Goal: Book appointment/travel/reservation

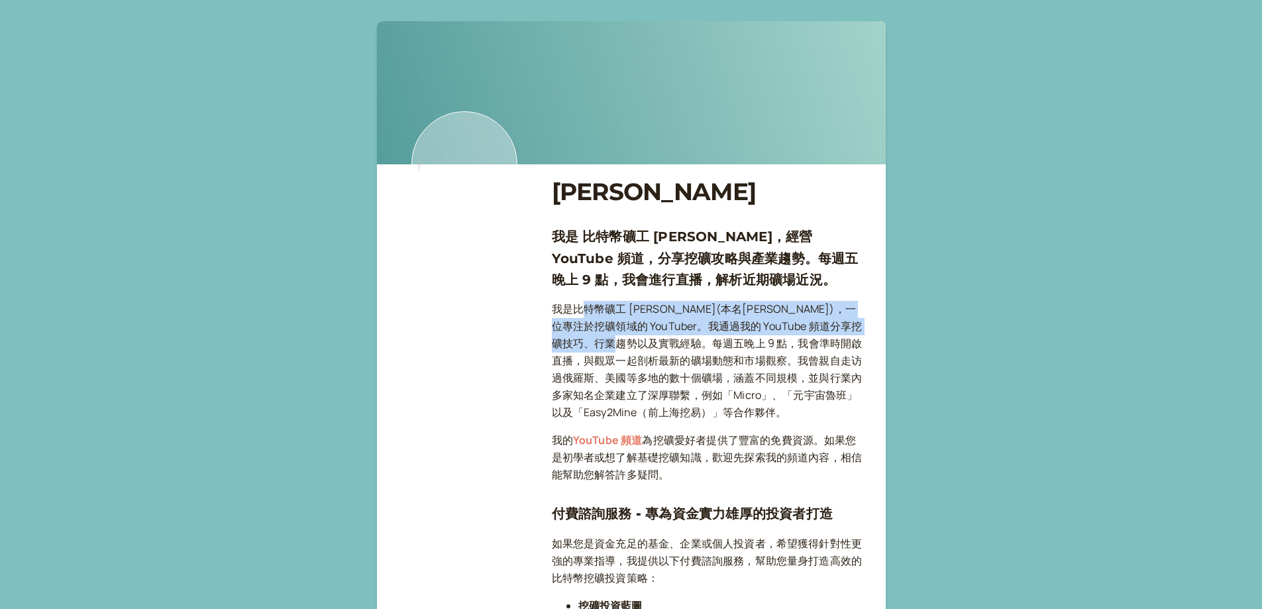
drag, startPoint x: 583, startPoint y: 299, endPoint x: 599, endPoint y: 346, distance: 49.2
click at [637, 322] on p "我是比特幣礦工 [PERSON_NAME](本名[PERSON_NAME])，一位專注於挖礦領域的 YouTuber。我通過我的 YouTube 頻道分享挖礦…" at bounding box center [708, 361] width 313 height 120
click at [713, 305] on p "我是比特幣礦工 [PERSON_NAME](本名[PERSON_NAME])，一位專注於挖礦領域的 YouTuber。我通過我的 YouTube 頻道分享挖礦…" at bounding box center [708, 361] width 313 height 120
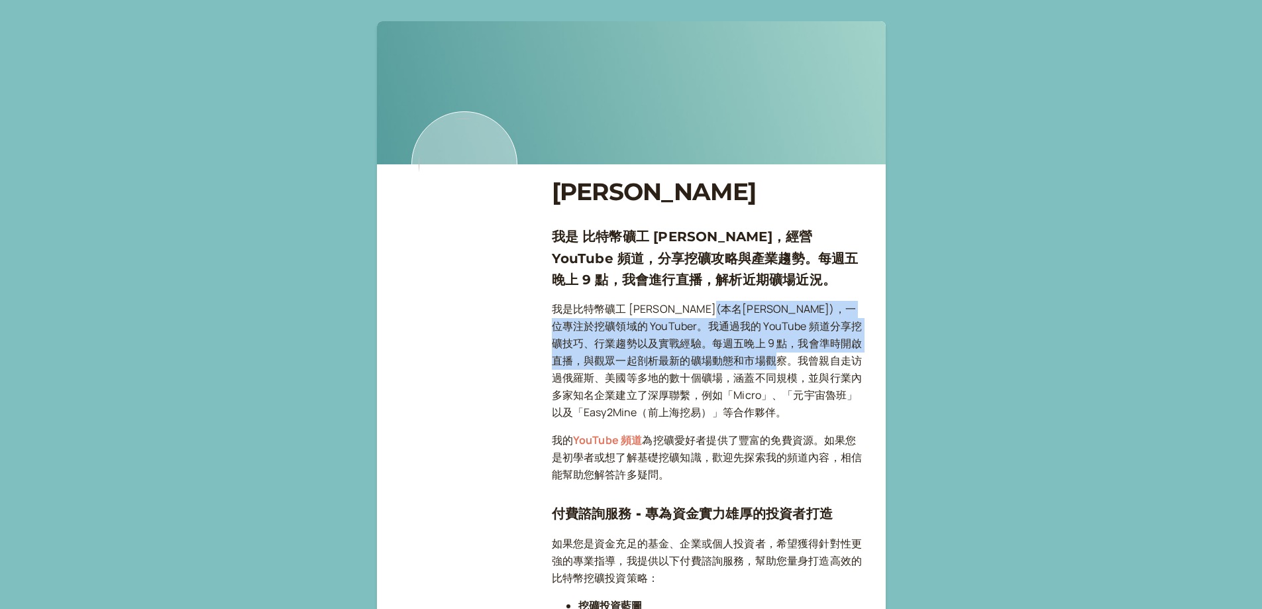
drag, startPoint x: 713, startPoint y: 305, endPoint x: 739, endPoint y: 359, distance: 59.5
click at [739, 359] on p "我是比特幣礦工 [PERSON_NAME](本名[PERSON_NAME])，一位專注於挖礦領域的 YouTuber。我通過我的 YouTube 頻道分享挖礦…" at bounding box center [708, 361] width 313 height 120
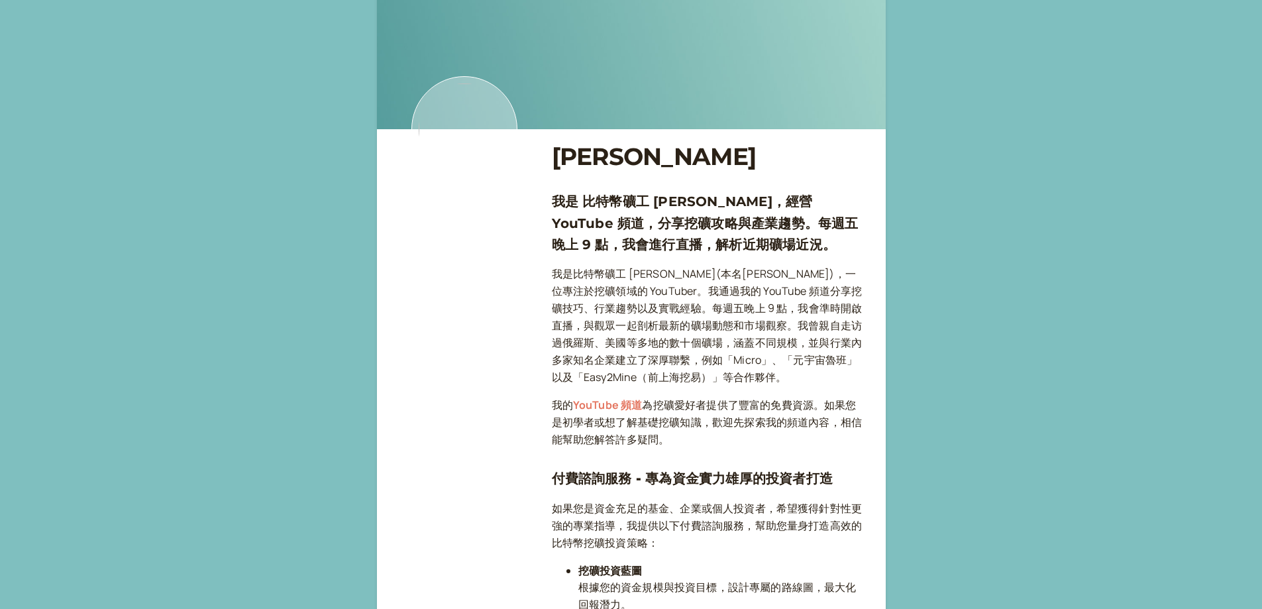
scroll to position [66, 0]
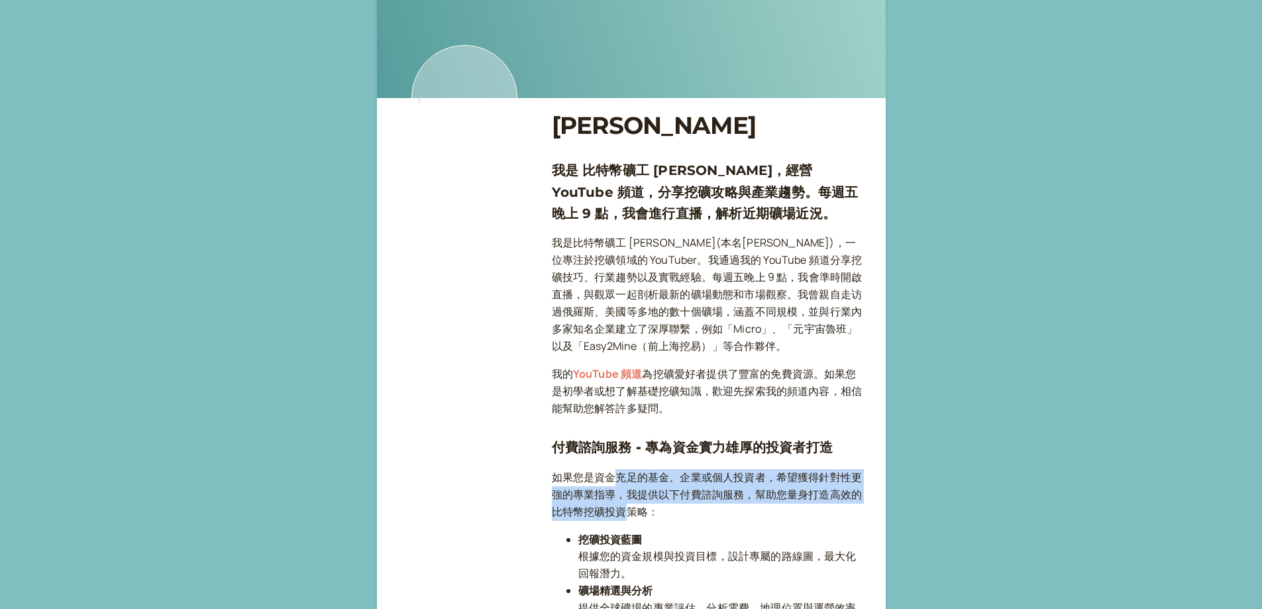
drag, startPoint x: 620, startPoint y: 494, endPoint x: 635, endPoint y: 513, distance: 24.0
click at [627, 510] on p "如果您是資金充足的基金、企業或個人投資者，希望獲得針對性更強的專業指導，我提供以下付費諮詢服務，幫助您量身打造高效的比特幣挖礦投資策略：" at bounding box center [708, 495] width 313 height 52
click at [670, 498] on p "如果您是資金充足的基金、企業或個人投資者，希望獲得針對性更強的專業指導，我提供以下付費諮詢服務，幫助您量身打造高效的比特幣挖礦投資策略：" at bounding box center [708, 495] width 313 height 52
drag, startPoint x: 681, startPoint y: 480, endPoint x: 699, endPoint y: 512, distance: 36.8
click at [691, 507] on p "如果您是資金充足的基金、企業或個人投資者，希望獲得針對性更強的專業指導，我提供以下付費諮詢服務，幫助您量身打造高效的比特幣挖礦投資策略：" at bounding box center [708, 495] width 313 height 52
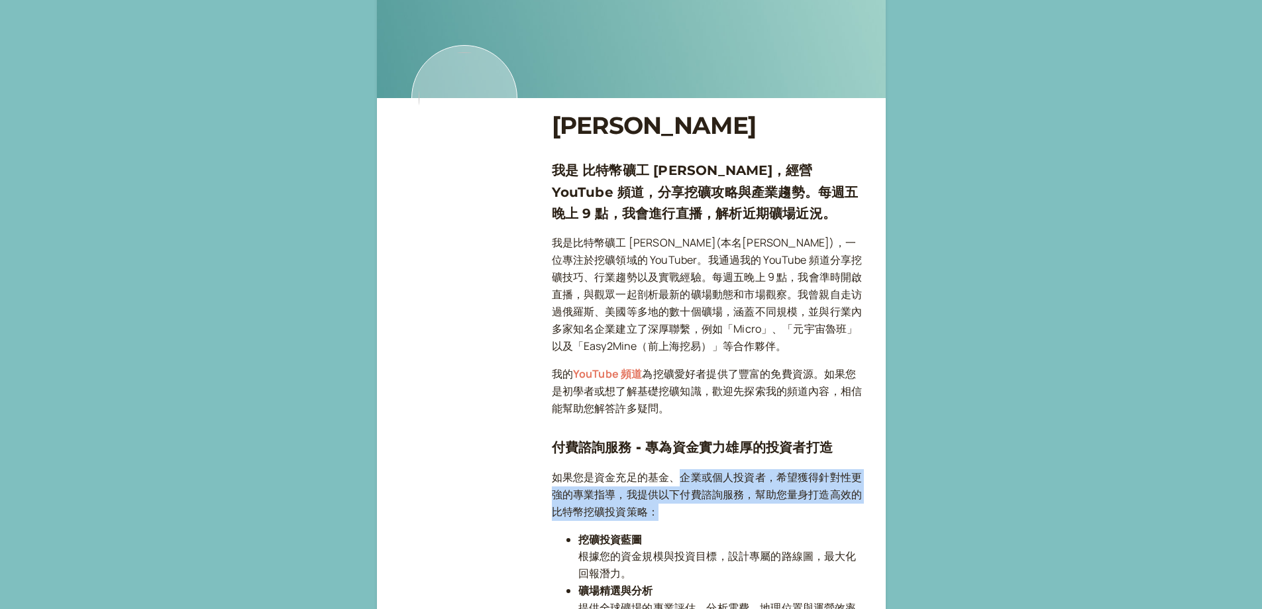
click at [721, 514] on p "如果您是資金充足的基金、企業或個人投資者，希望獲得針對性更強的專業指導，我提供以下付費諮詢服務，幫助您量身打造高效的比特幣挖礦投資策略：" at bounding box center [708, 495] width 313 height 52
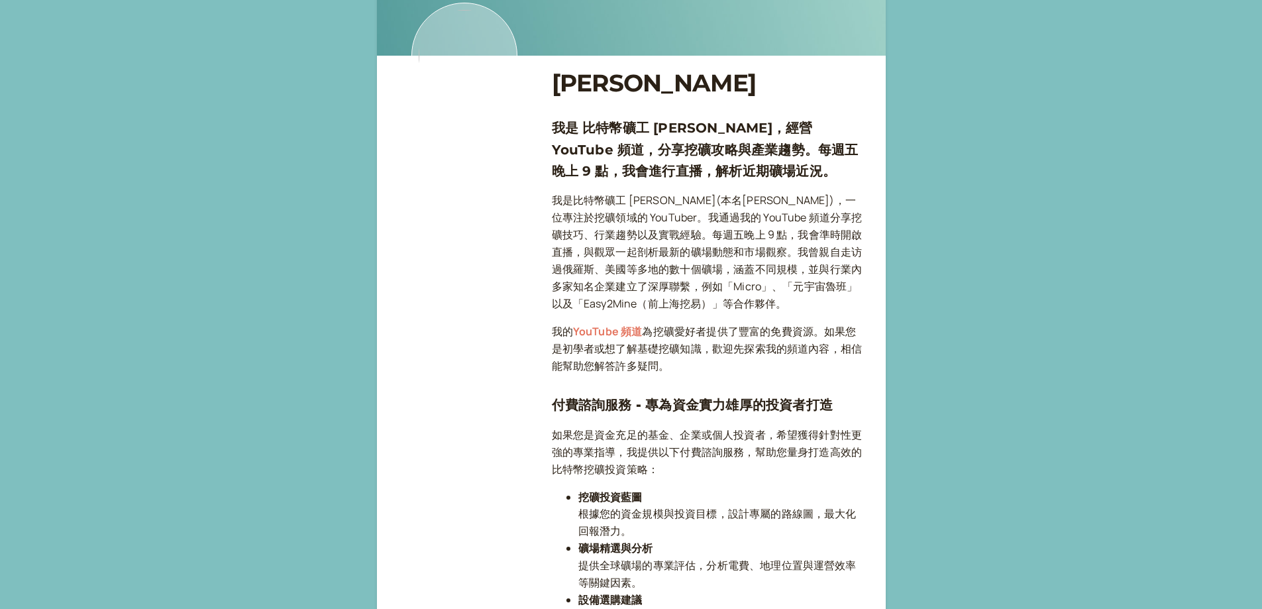
scroll to position [132, 0]
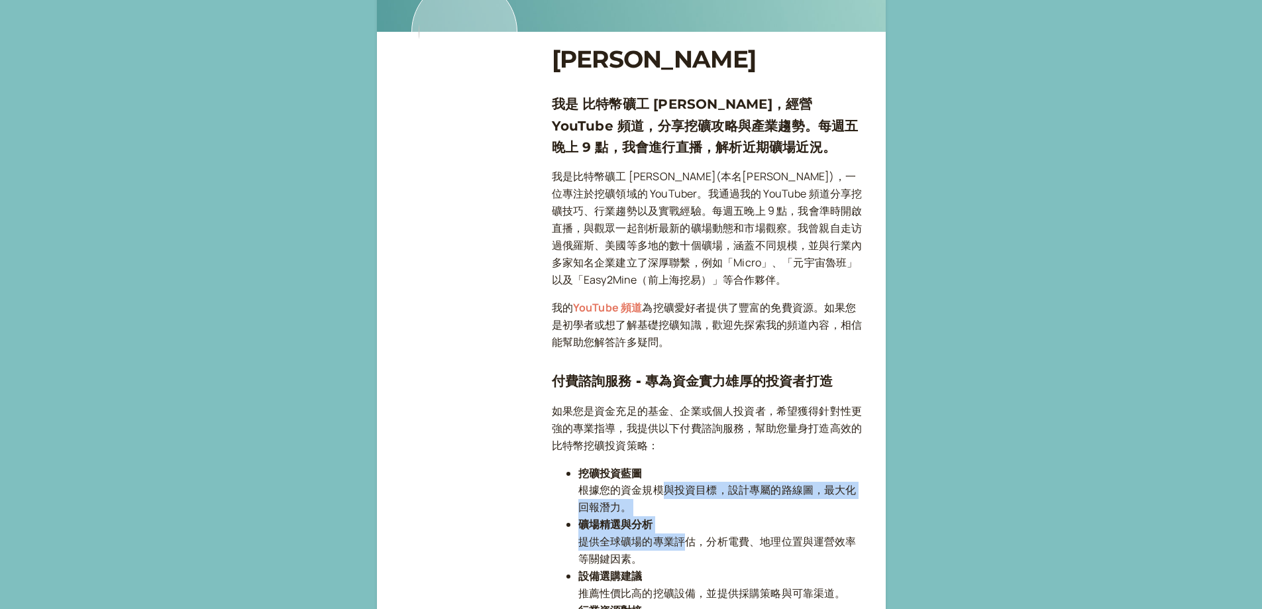
drag, startPoint x: 650, startPoint y: 491, endPoint x: 673, endPoint y: 537, distance: 51.2
click at [673, 537] on ul "挖礦投資藍圖 根據您的資金規模與投資目標，設計專屬的路線圖，最大化回報潛力。 礦場精選與分析 提供全球礦場的專業評估，分析電費、地理位置與運營效率等關鍵因素。…" at bounding box center [708, 576] width 313 height 223
click at [674, 538] on li "礦場精選與分析 提供全球礦場的專業評估，分析電費、地理位置與運營效率等關鍵因素。" at bounding box center [721, 542] width 286 height 52
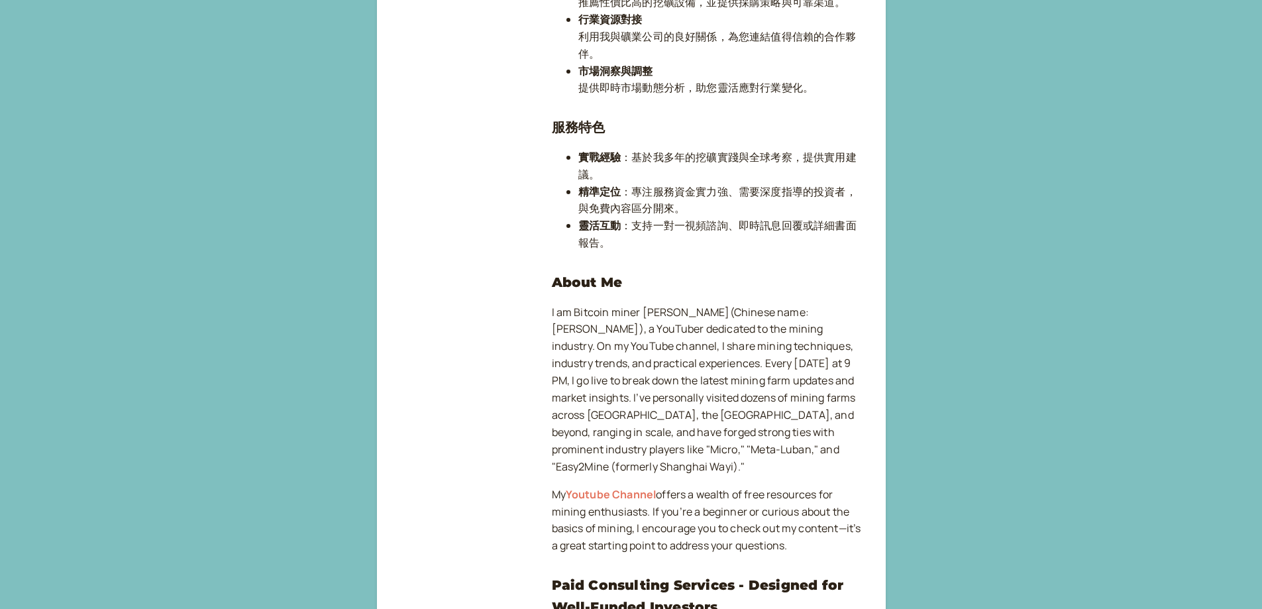
scroll to position [728, 0]
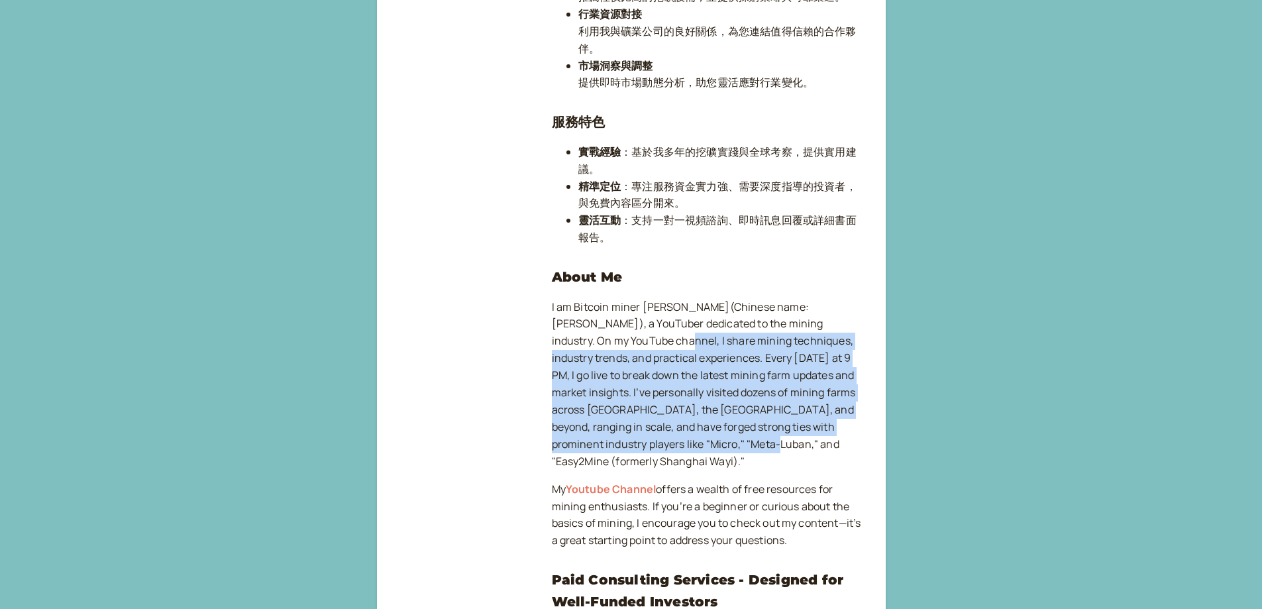
drag, startPoint x: 580, startPoint y: 343, endPoint x: 680, endPoint y: 459, distance: 153.1
click at [655, 447] on p "I am Bitcoin miner [PERSON_NAME](Chinese name:[PERSON_NAME]), a YouTuber dedica…" at bounding box center [708, 385] width 313 height 172
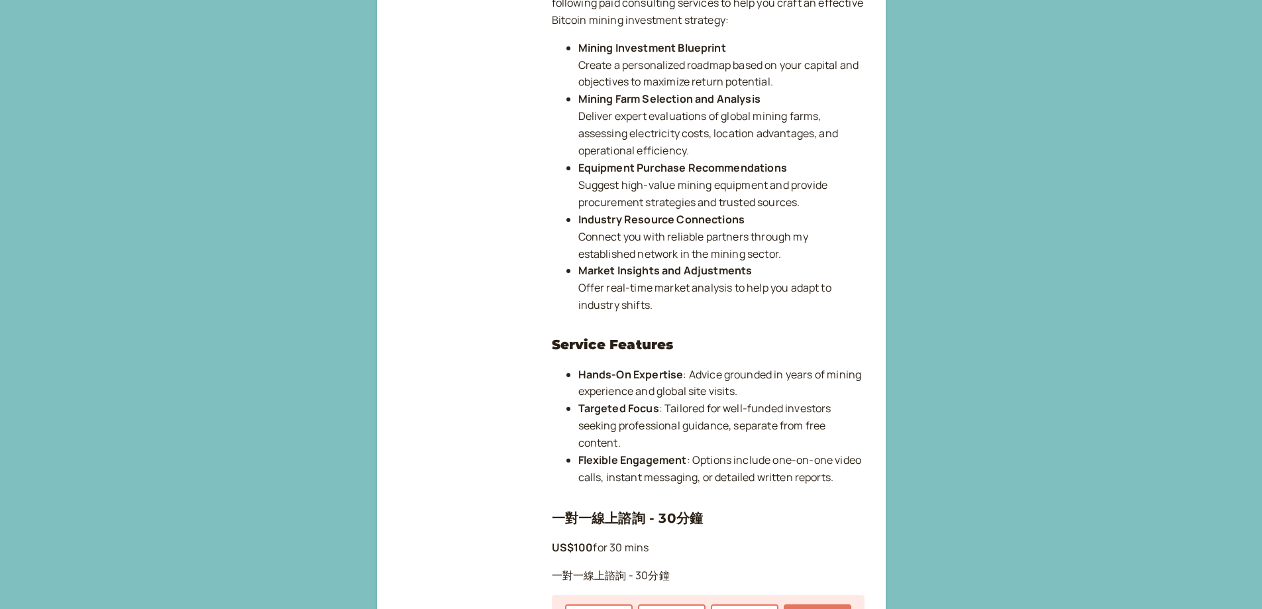
scroll to position [1722, 0]
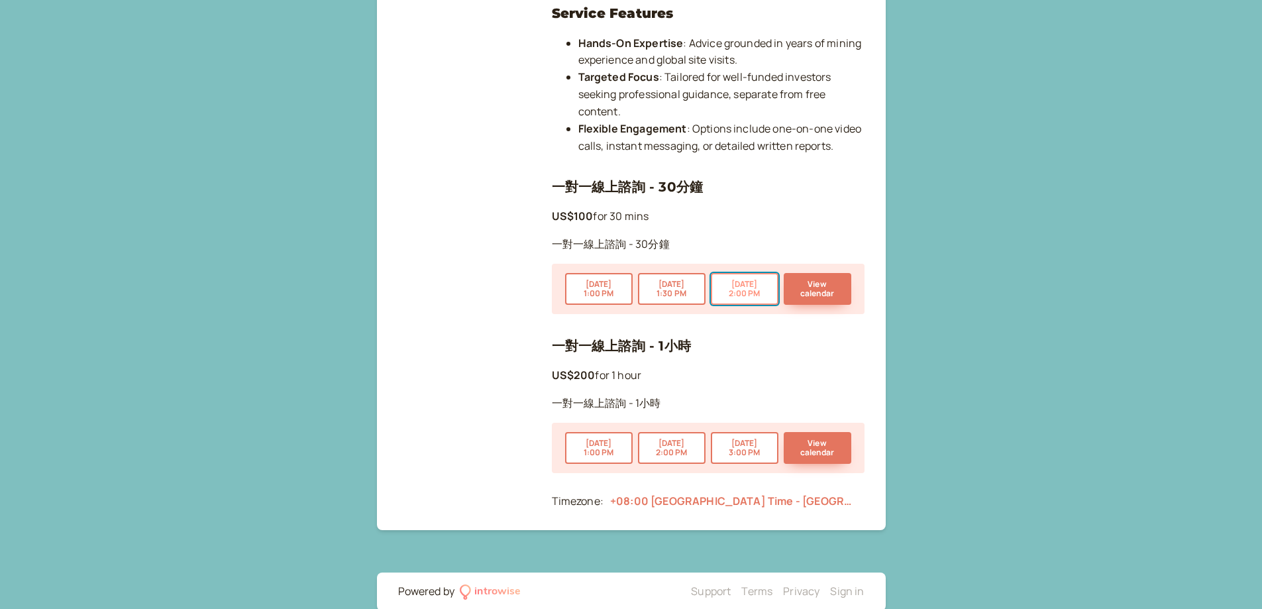
click at [736, 279] on button "[DATE] 2:00 PM" at bounding box center [745, 289] width 68 height 32
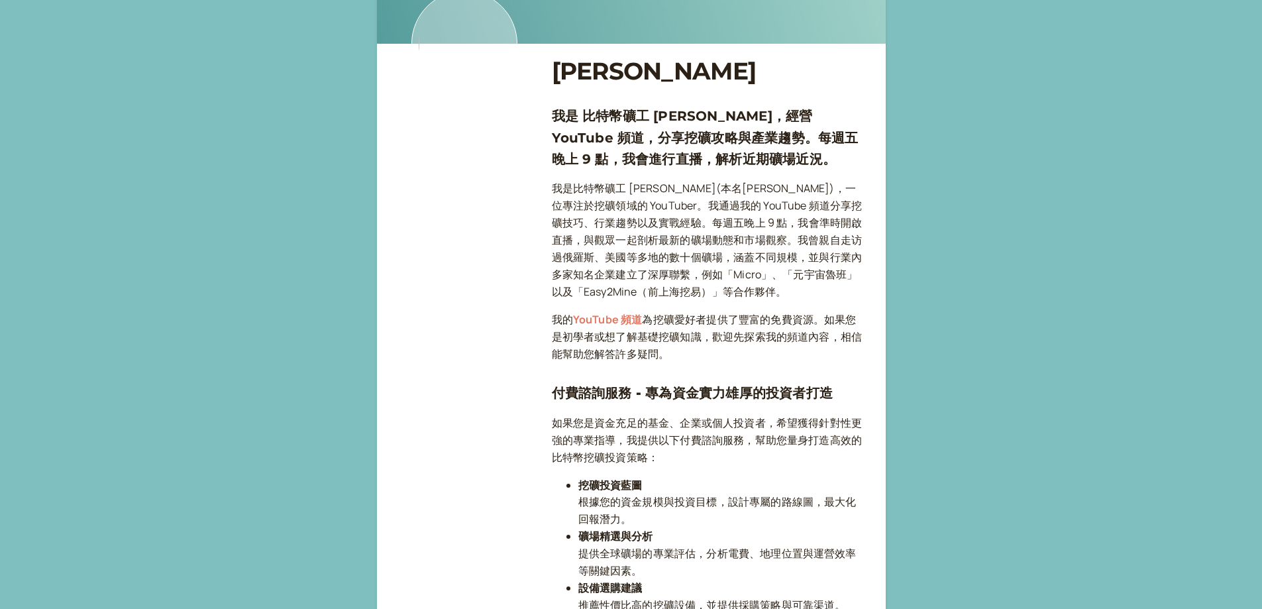
scroll to position [72, 0]
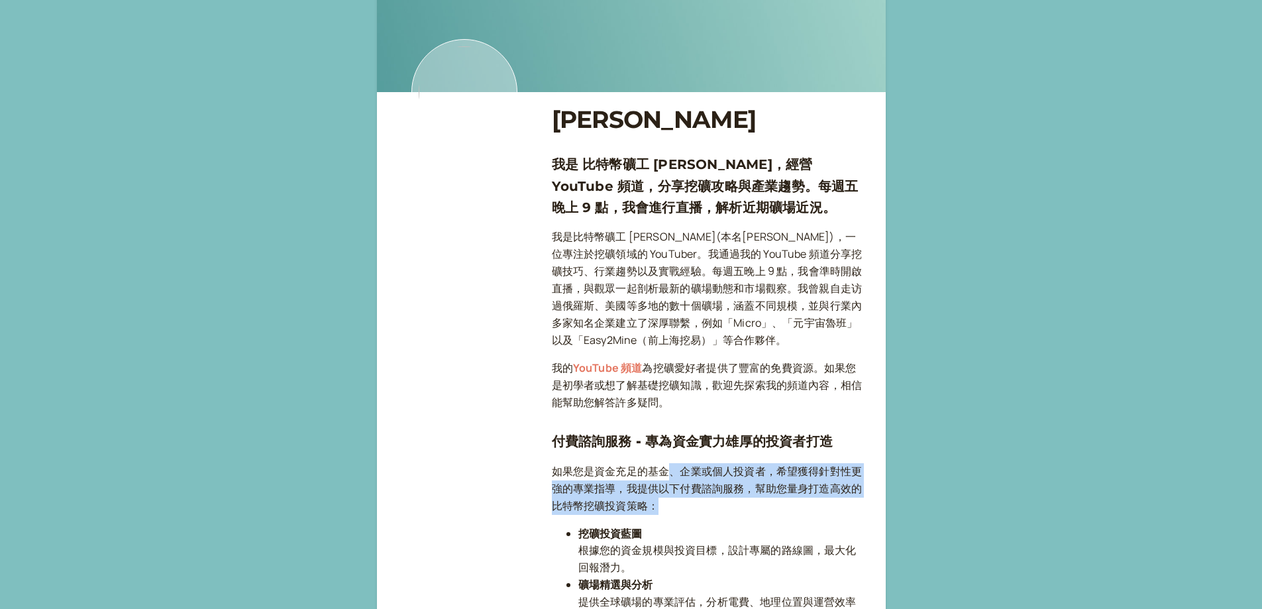
drag, startPoint x: 665, startPoint y: 475, endPoint x: 721, endPoint y: 520, distance: 71.6
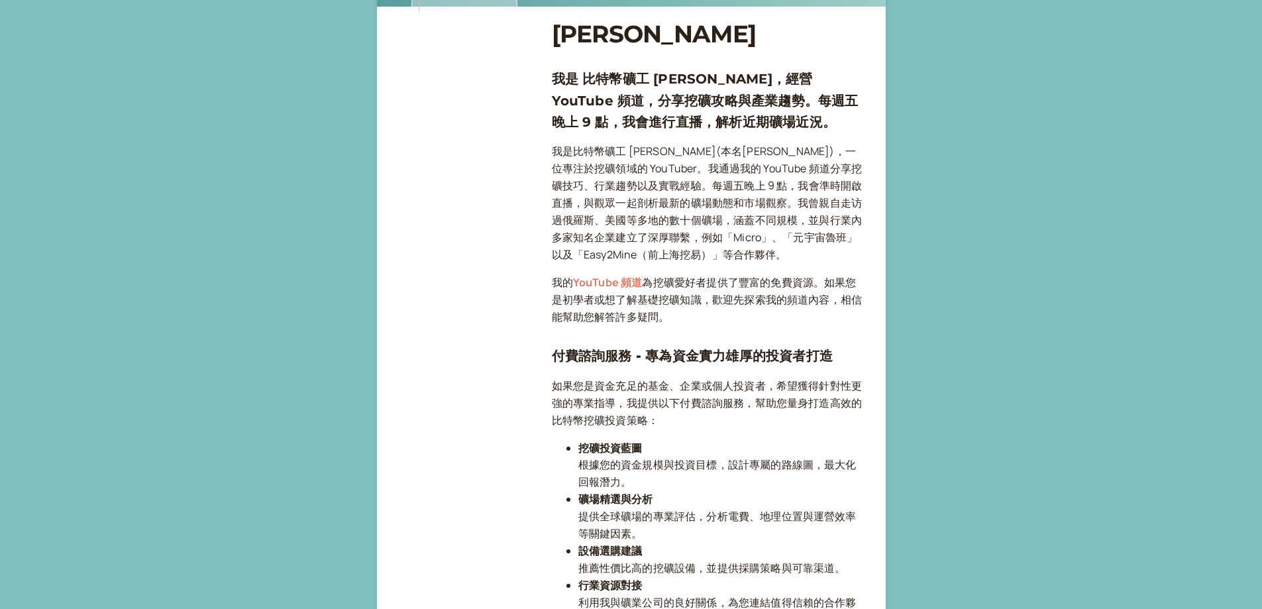
scroll to position [271, 0]
